Goal: Find specific page/section: Find specific page/section

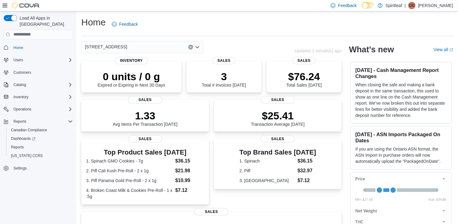
click at [190, 46] on icon "Clear input" at bounding box center [191, 47] width 2 height 2
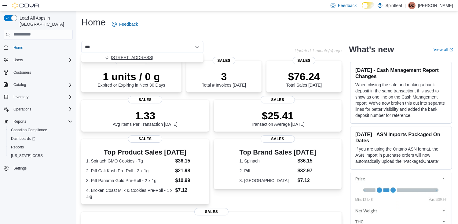
type input "***"
click at [179, 59] on div "[STREET_ADDRESS]" at bounding box center [146, 57] width 108 height 6
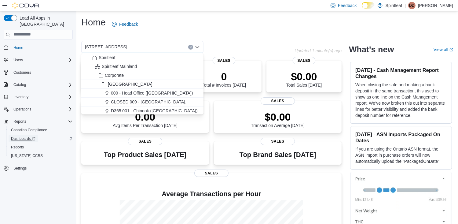
click at [21, 136] on span "Dashboards" at bounding box center [23, 138] width 24 height 5
